Goal: Task Accomplishment & Management: Use online tool/utility

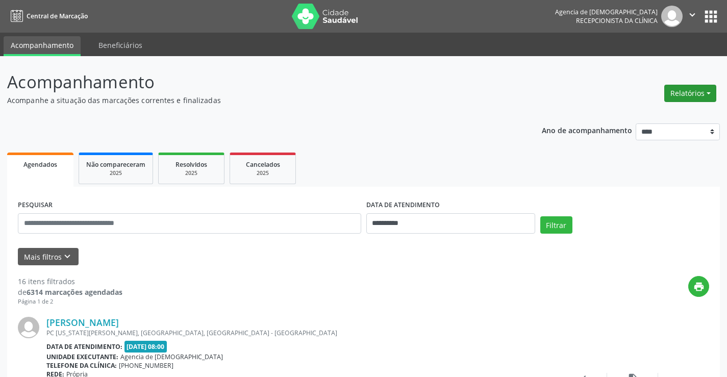
click at [673, 94] on button "Relatórios" at bounding box center [690, 93] width 52 height 17
click at [639, 118] on link "Agendamentos" at bounding box center [661, 115] width 110 height 14
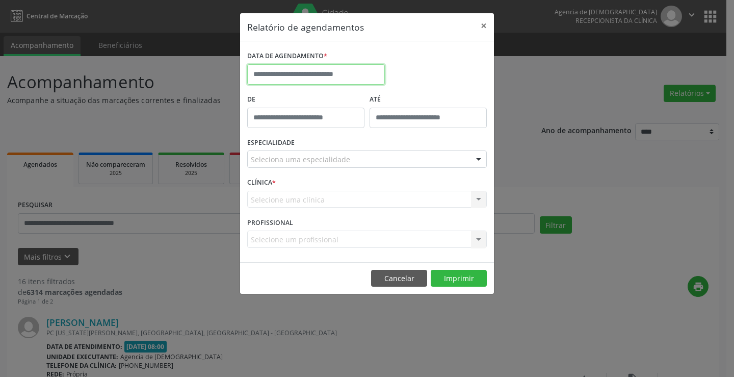
click at [300, 73] on input "text" at bounding box center [316, 74] width 138 height 20
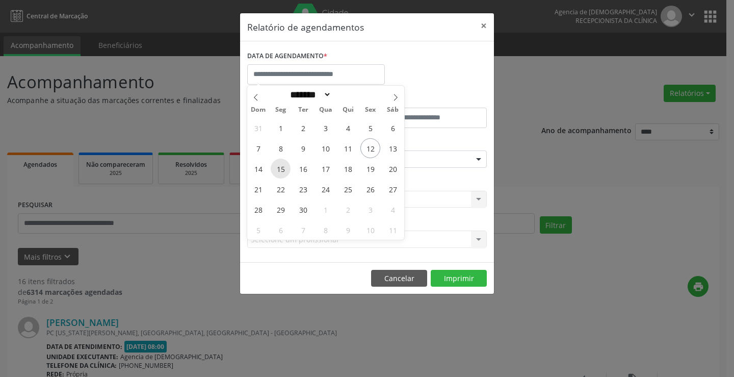
click at [279, 176] on span "15" at bounding box center [281, 169] width 20 height 20
type input "**********"
click at [333, 171] on span "17" at bounding box center [326, 169] width 20 height 20
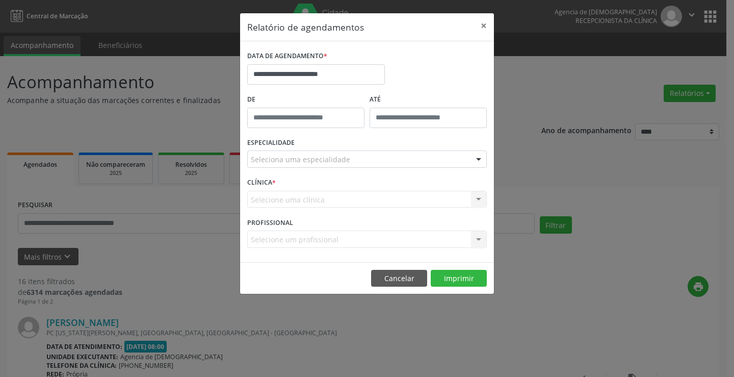
click at [396, 163] on div "Seleciona uma especialidade" at bounding box center [367, 158] width 240 height 17
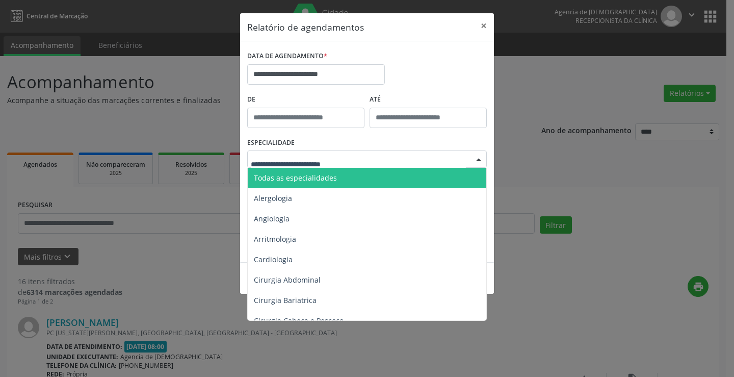
click at [391, 177] on span "Todas as especialidades" at bounding box center [368, 178] width 240 height 20
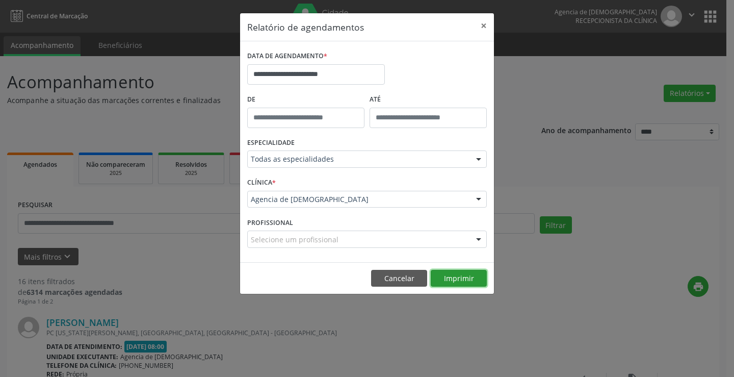
click at [474, 276] on button "Imprimir" at bounding box center [459, 278] width 56 height 17
click at [484, 29] on button "×" at bounding box center [484, 25] width 20 height 25
